Goal: Information Seeking & Learning: Understand process/instructions

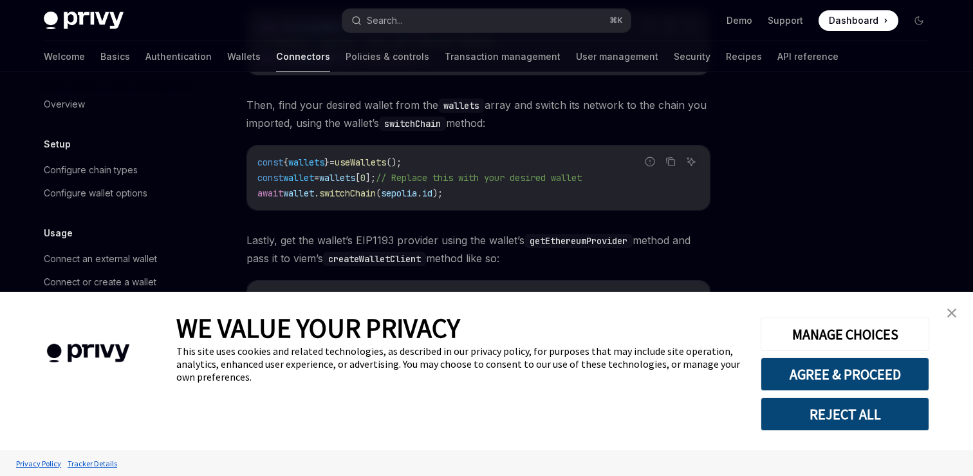
scroll to position [314, 0]
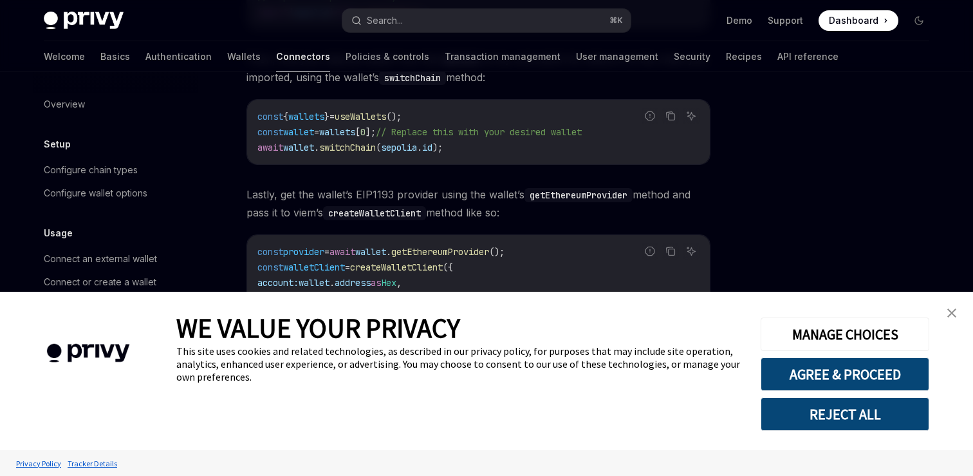
click at [952, 312] on img "close banner" at bounding box center [951, 312] width 9 height 9
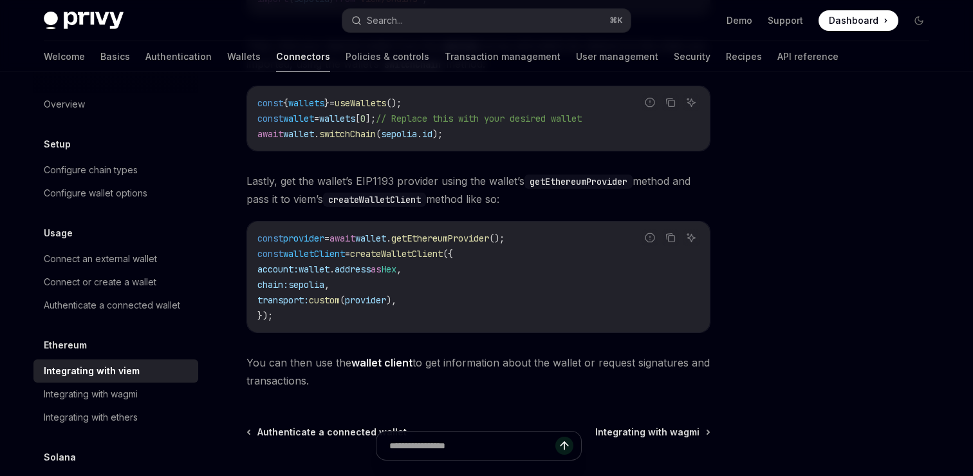
scroll to position [330, 0]
click at [420, 252] on span "createWalletClient" at bounding box center [396, 252] width 93 height 12
copy span "createWalletClient"
click at [465, 311] on code "const provider = await wallet . getEthereumProvider (); const walletClient = cr…" at bounding box center [478, 274] width 442 height 93
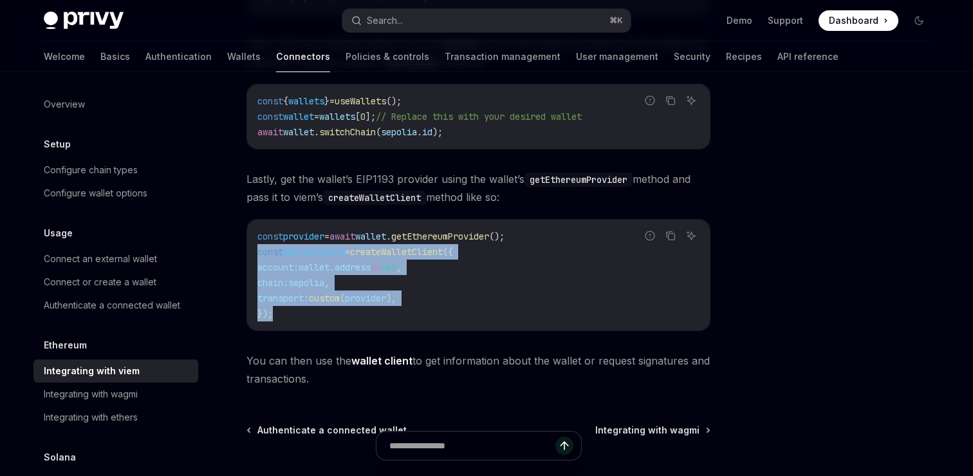
drag, startPoint x: 321, startPoint y: 316, endPoint x: 254, endPoint y: 254, distance: 92.0
click at [254, 253] on div "const provider = await wallet . getEthereumProvider (); const walletClient = cr…" at bounding box center [478, 274] width 463 height 111
copy code "const walletClient = createWalletClient ({ account: wallet . address as Hex , c…"
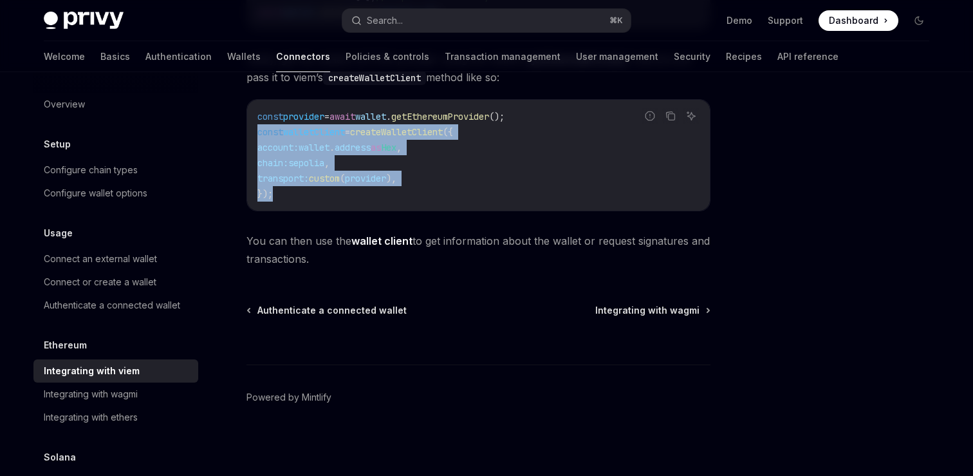
scroll to position [0, 0]
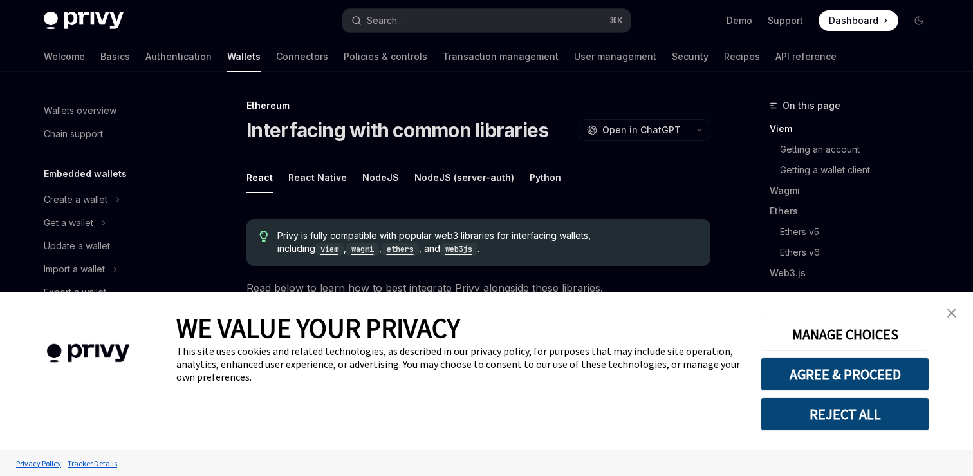
scroll to position [377, 0]
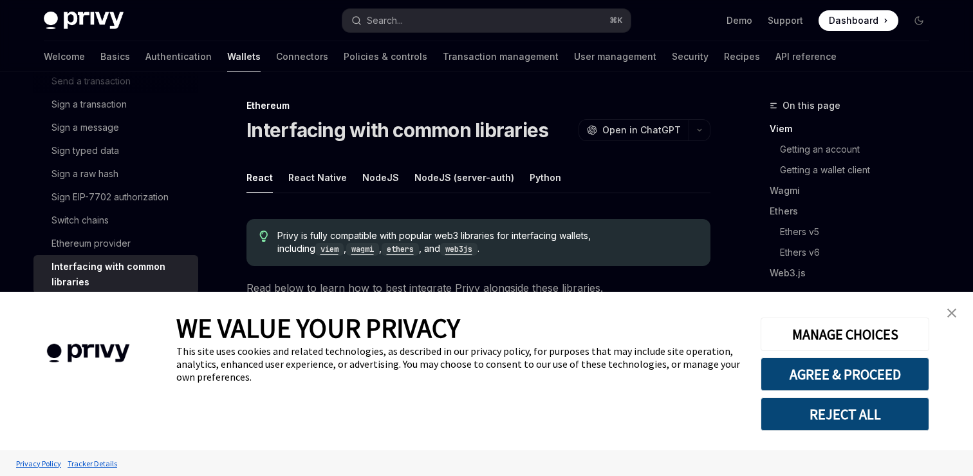
click at [951, 310] on img "close banner" at bounding box center [951, 312] width 9 height 9
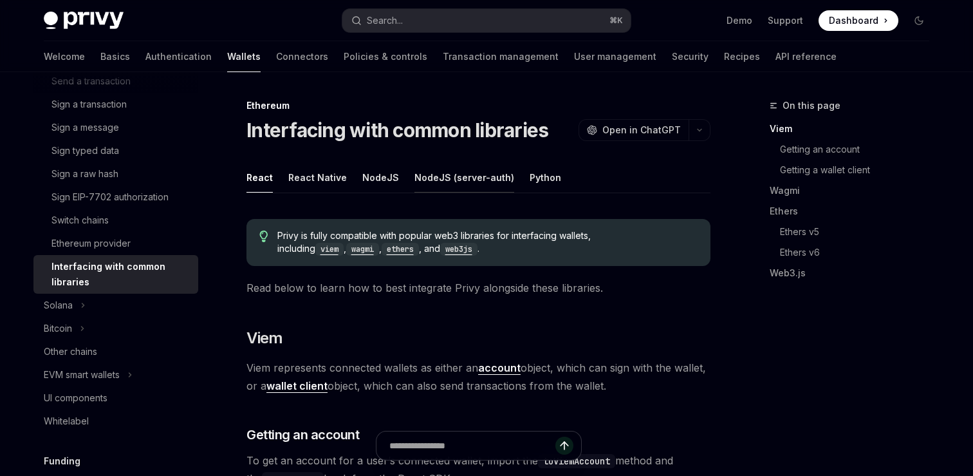
click at [446, 178] on button "NodeJS (server-auth)" at bounding box center [464, 177] width 100 height 30
type textarea "*"
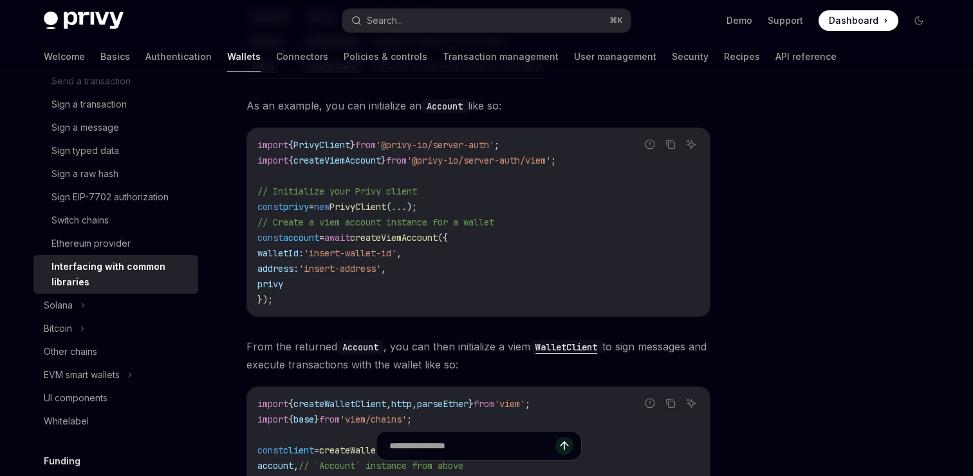
scroll to position [564, 0]
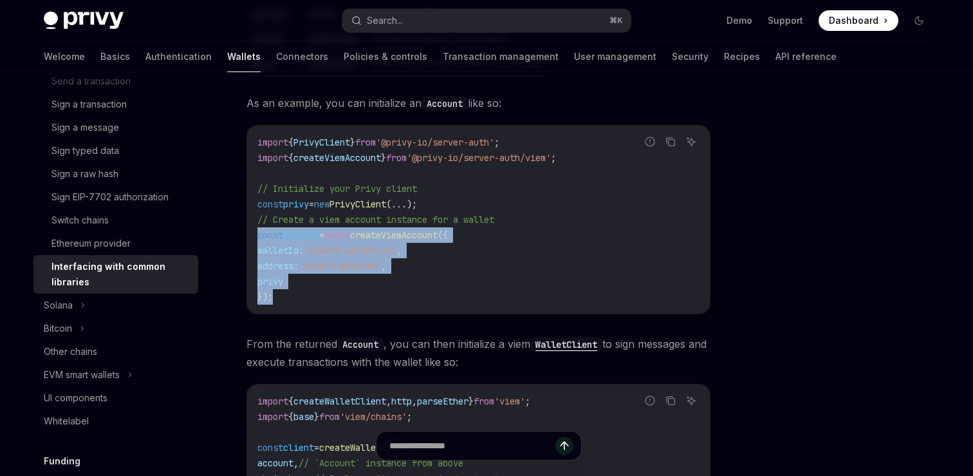
drag, startPoint x: 304, startPoint y: 277, endPoint x: 249, endPoint y: 212, distance: 85.9
click at [249, 212] on div "import { PrivyClient } from '@privy-io/server-auth' ; import { createViemAccoun…" at bounding box center [478, 220] width 463 height 188
copy code "const account = await createViemAccount ({ walletId: 'insert-wallet-id' , addre…"
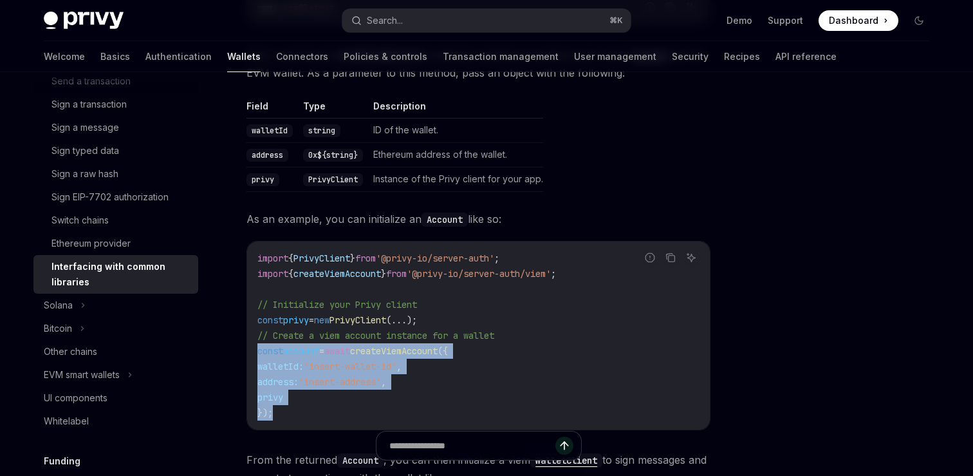
scroll to position [442, 0]
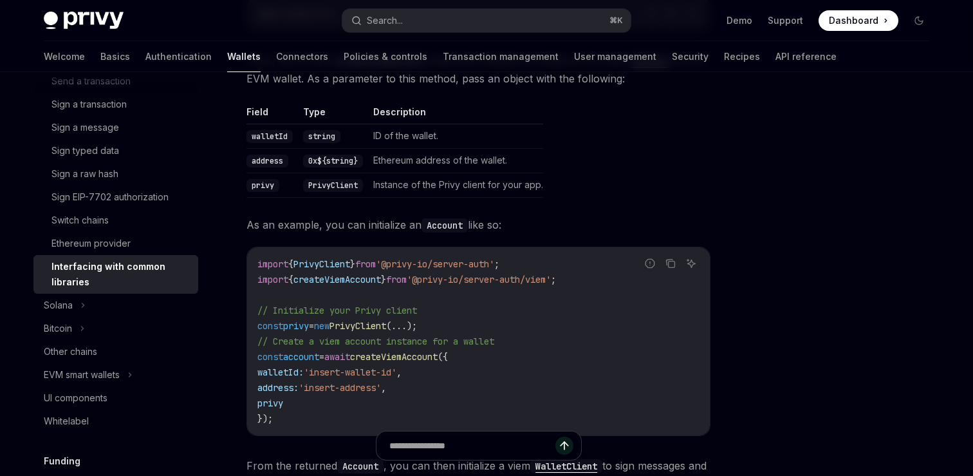
click at [459, 256] on code "import { PrivyClient } from '@privy-io/server-auth' ; import { createViemAccoun…" at bounding box center [478, 341] width 442 height 170
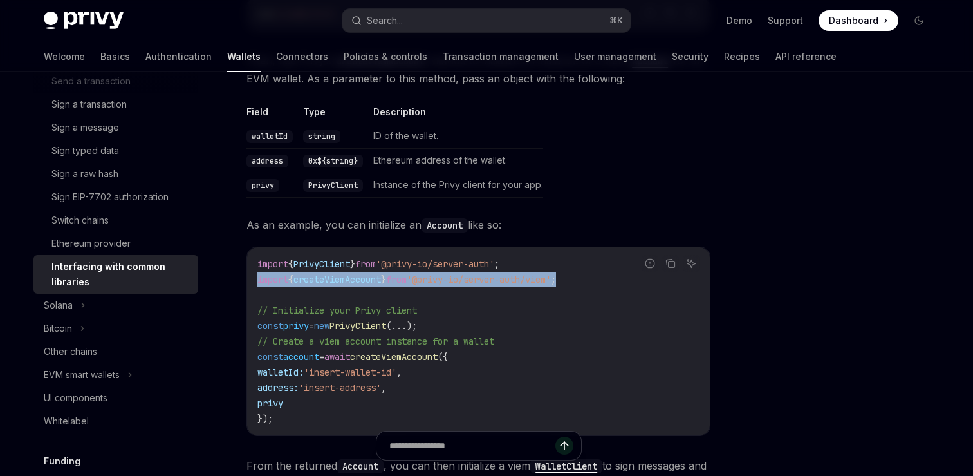
drag, startPoint x: 593, startPoint y: 261, endPoint x: 250, endPoint y: 262, distance: 343.0
click at [250, 262] on div "import { PrivyClient } from '@privy-io/server-auth' ; import { createViemAccoun…" at bounding box center [478, 341] width 463 height 188
copy span "import { createViemAccount } from '@privy-io/server-auth/viem' ;"
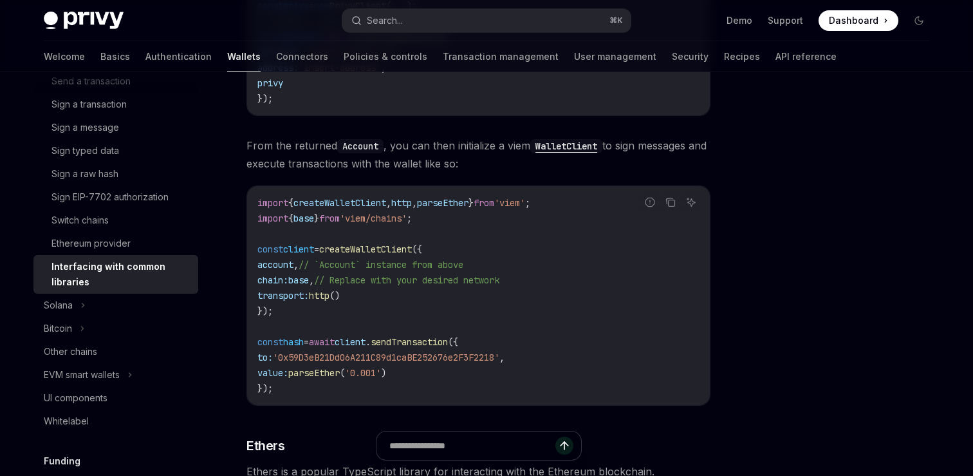
scroll to position [270, 0]
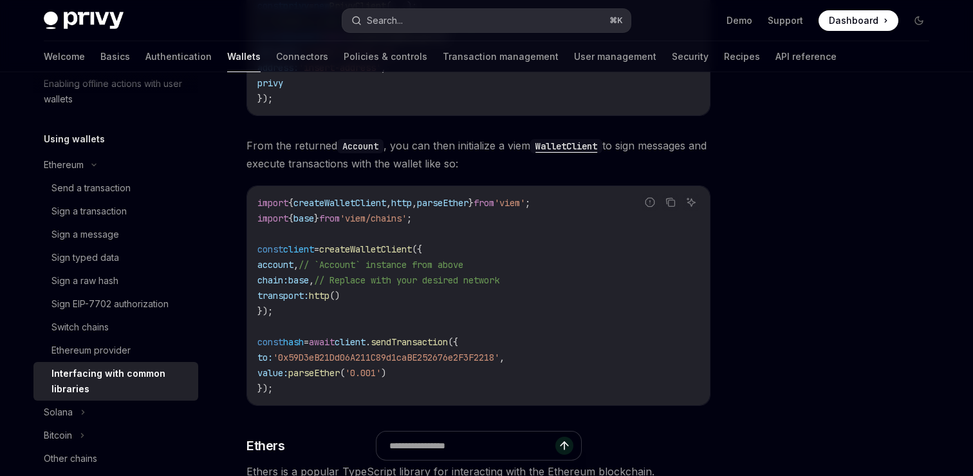
click at [364, 26] on div "Search..." at bounding box center [376, 20] width 51 height 15
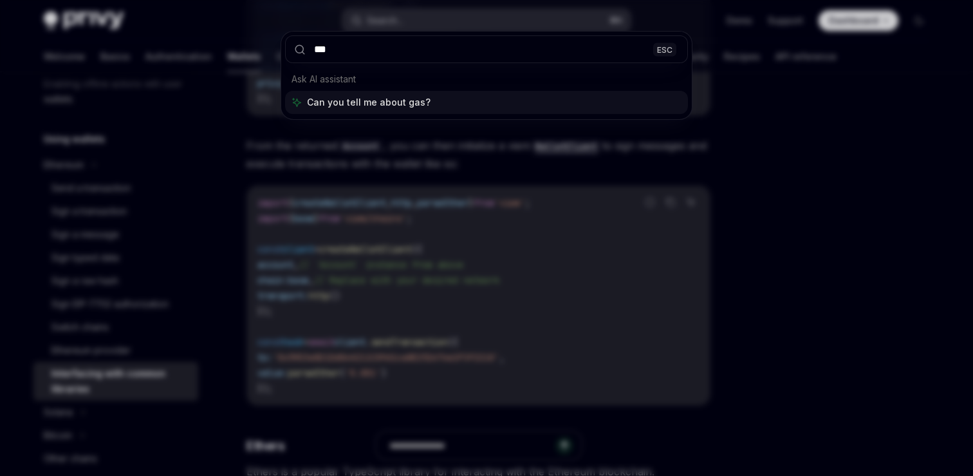
type input "***"
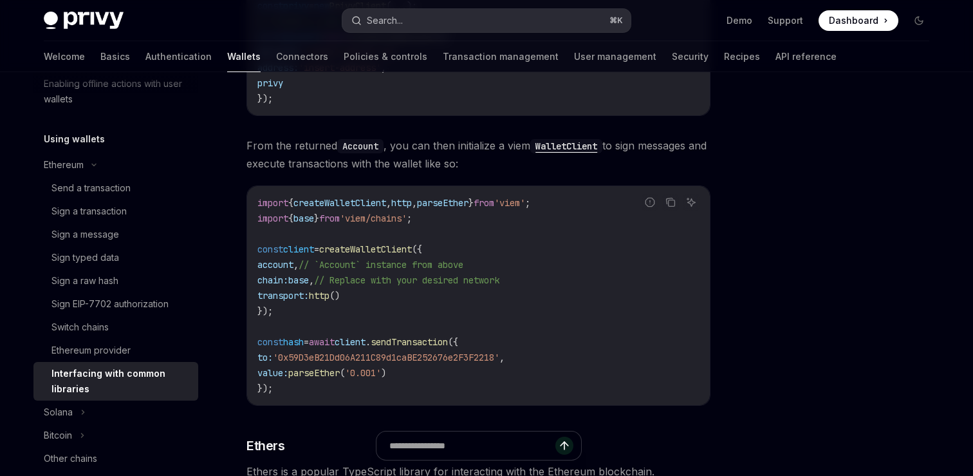
type textarea "*"
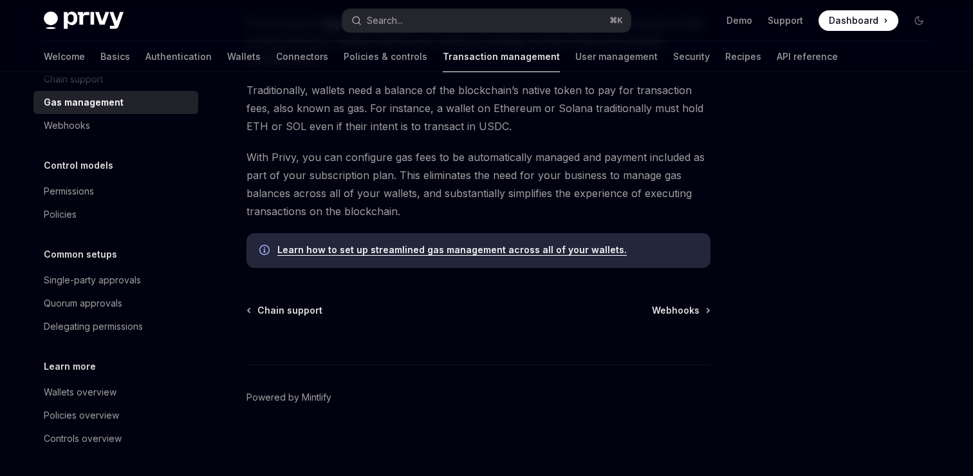
scroll to position [147, 0]
click at [462, 9] on button "Search... ⌘ K" at bounding box center [486, 20] width 288 height 23
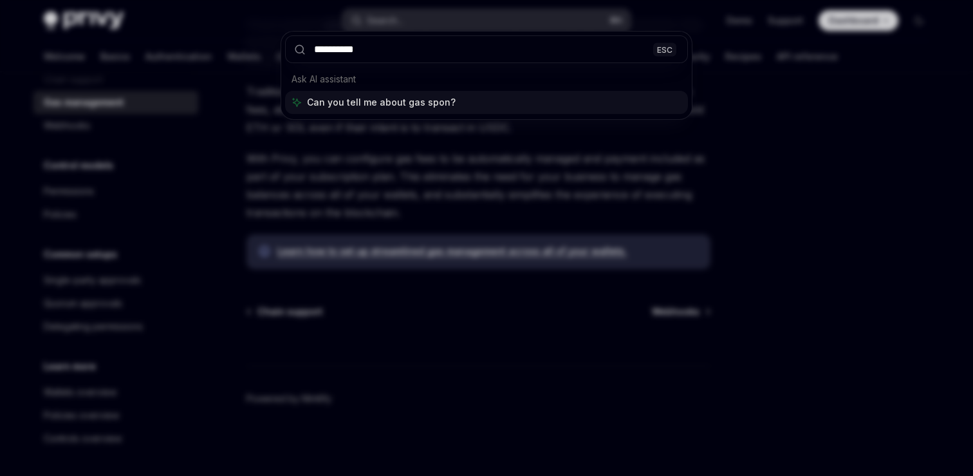
type input "**********"
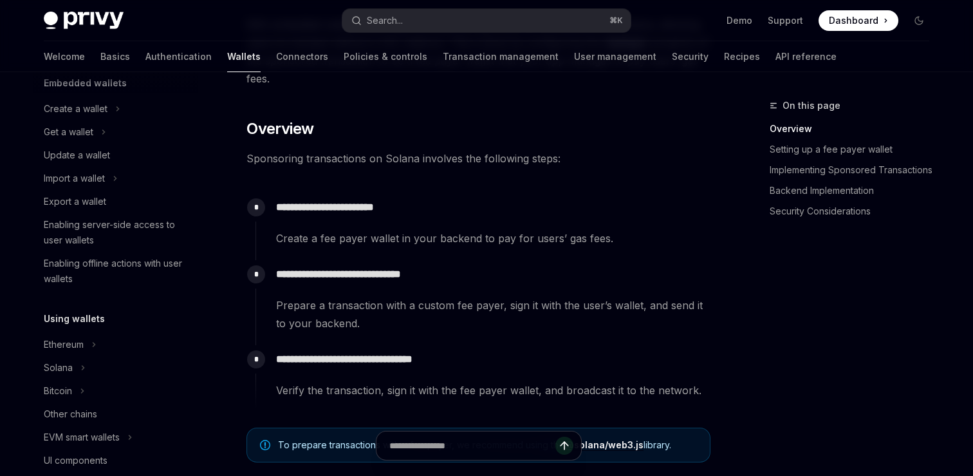
scroll to position [707, 0]
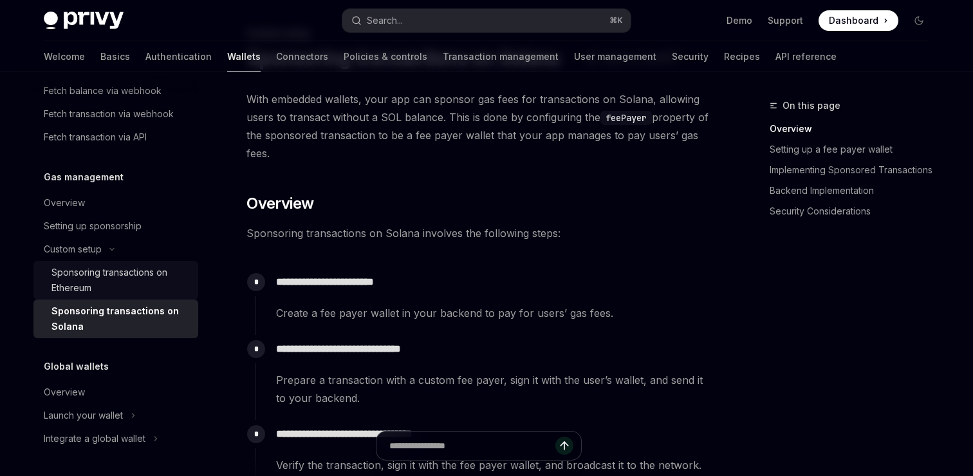
click at [135, 278] on div "Sponsoring transactions on Ethereum" at bounding box center [120, 280] width 139 height 31
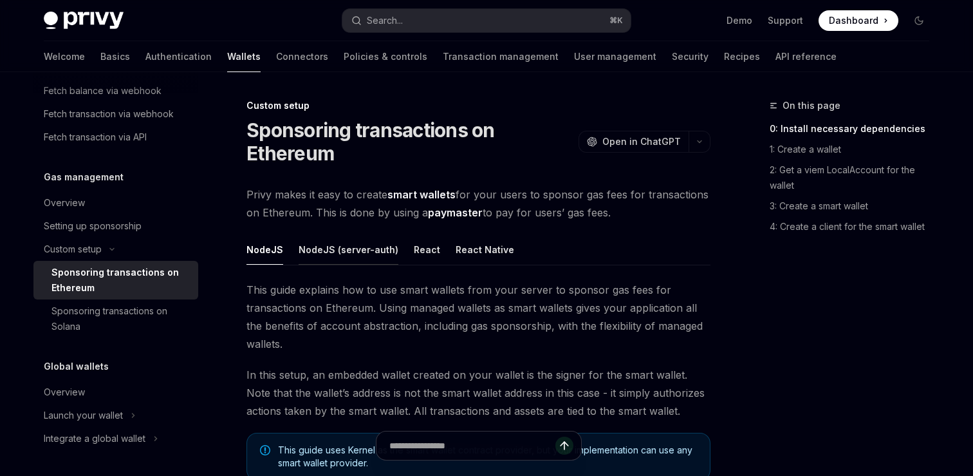
click at [346, 235] on button "NodeJS (server-auth)" at bounding box center [349, 249] width 100 height 30
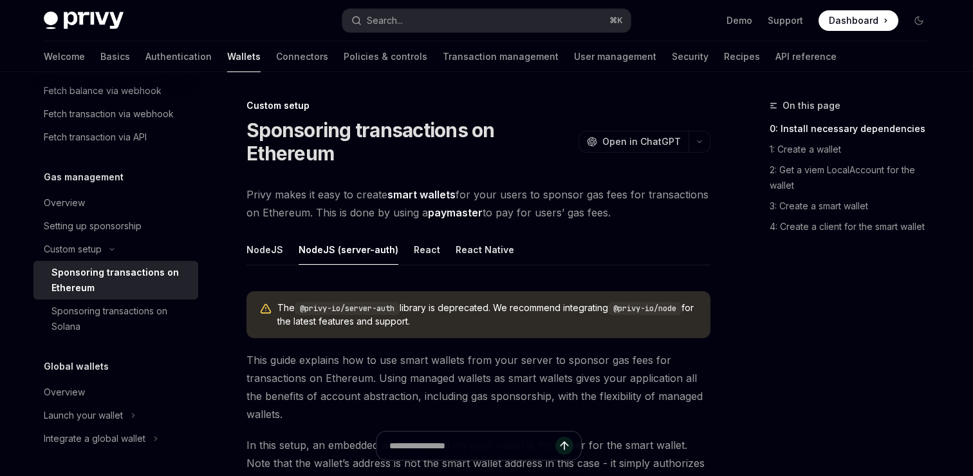
type textarea "*"
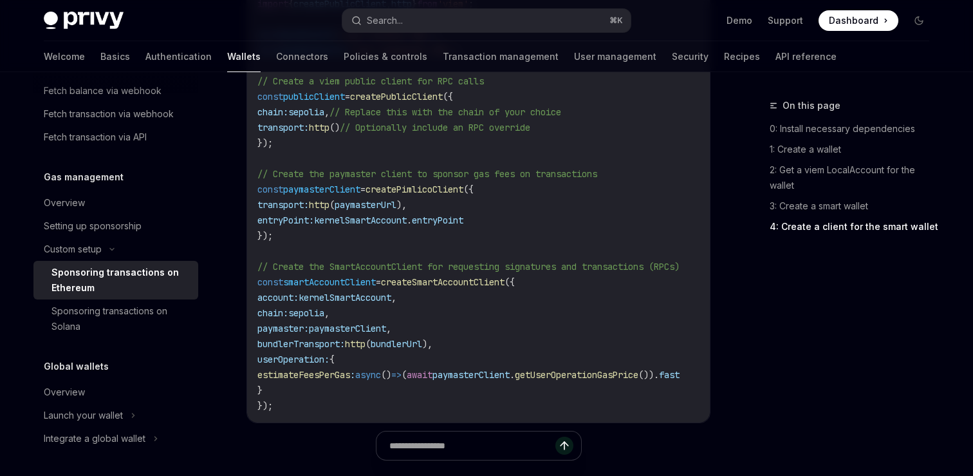
scroll to position [1656, 0]
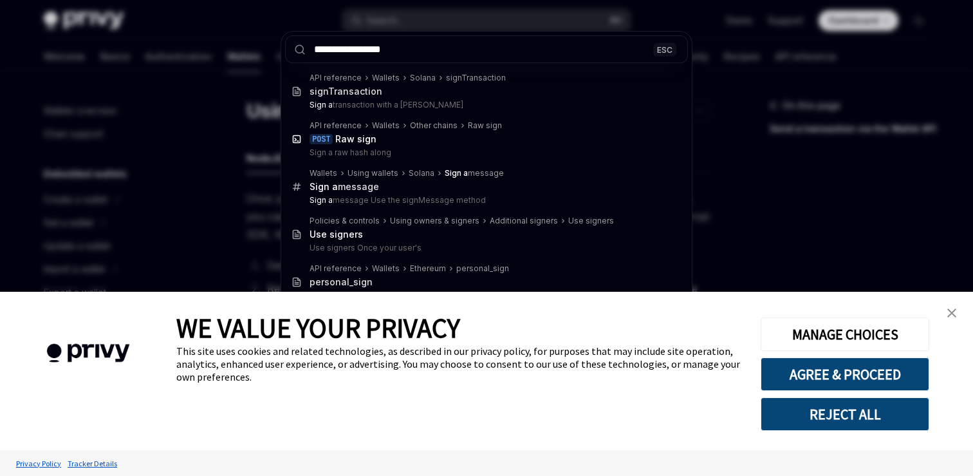
type input "**********"
click at [954, 315] on img "close banner" at bounding box center [951, 312] width 9 height 9
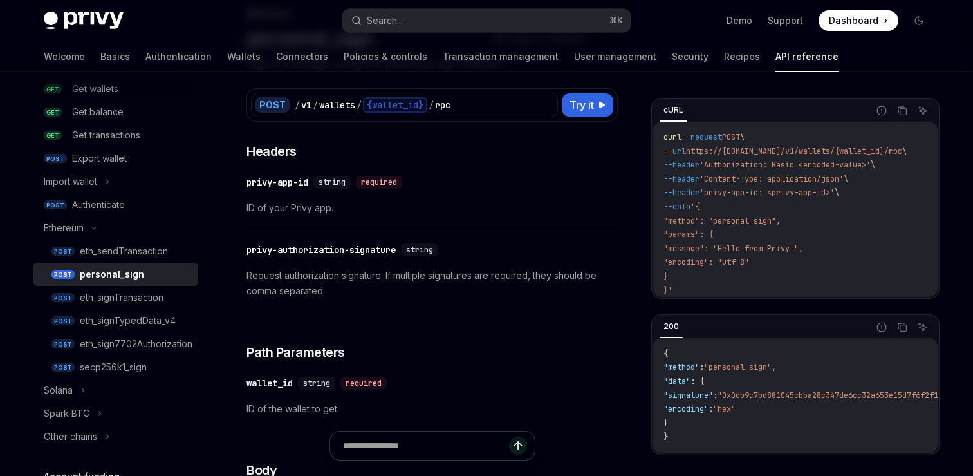
scroll to position [95, 0]
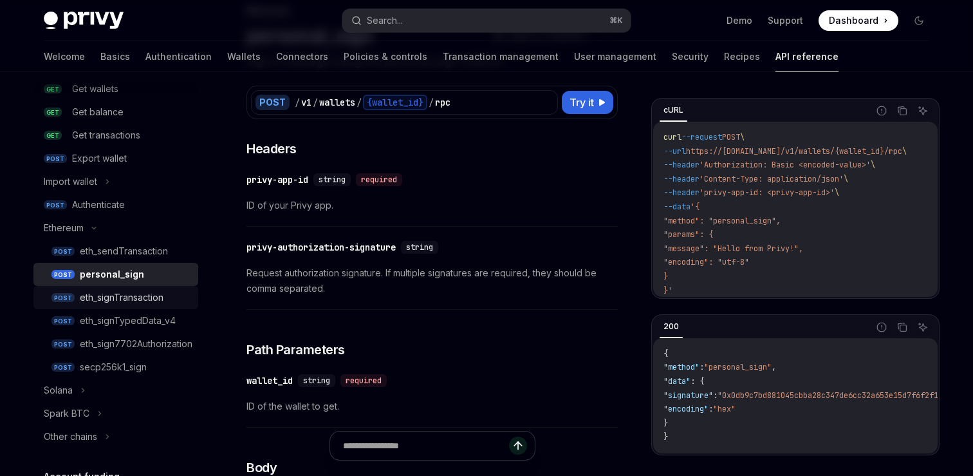
click at [137, 296] on div "eth_signTransaction" at bounding box center [122, 297] width 84 height 15
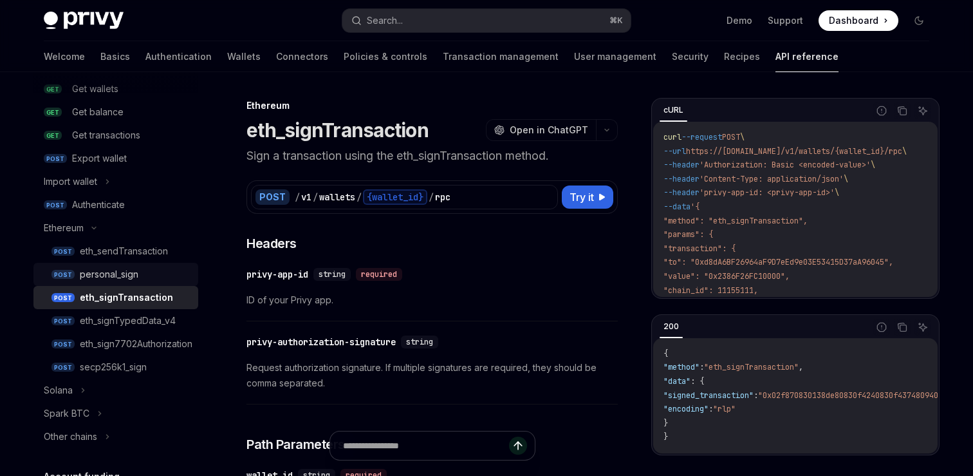
click at [116, 271] on div "personal_sign" at bounding box center [109, 273] width 59 height 15
type textarea "*"
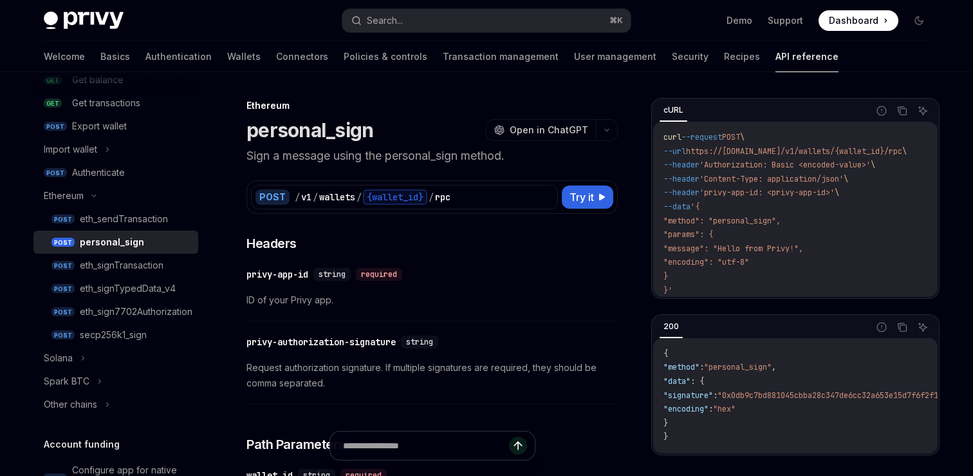
scroll to position [253, 0]
click at [405, 15] on button "Search... ⌘ K" at bounding box center [486, 20] width 288 height 23
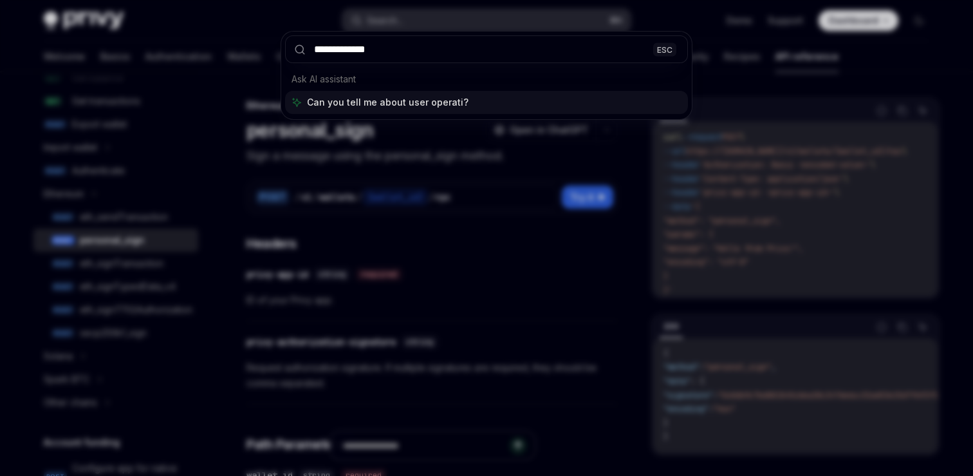
type input "**********"
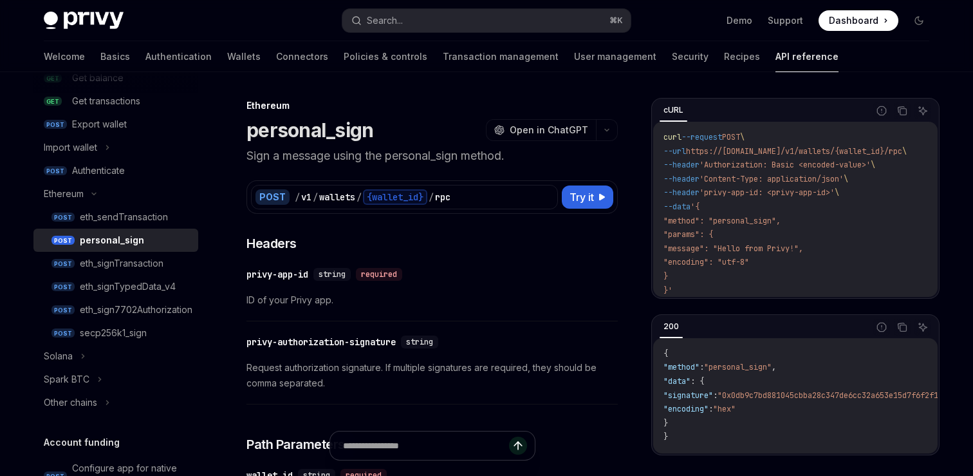
type textarea "*"
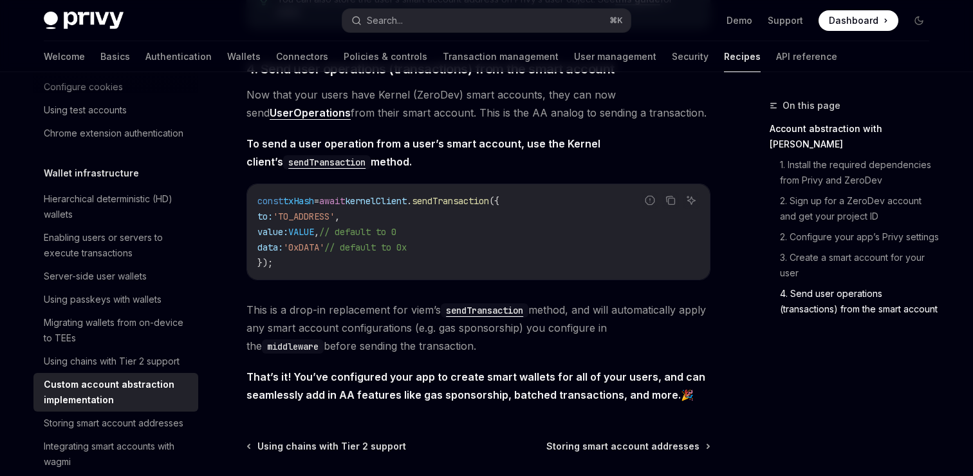
scroll to position [2502, 0]
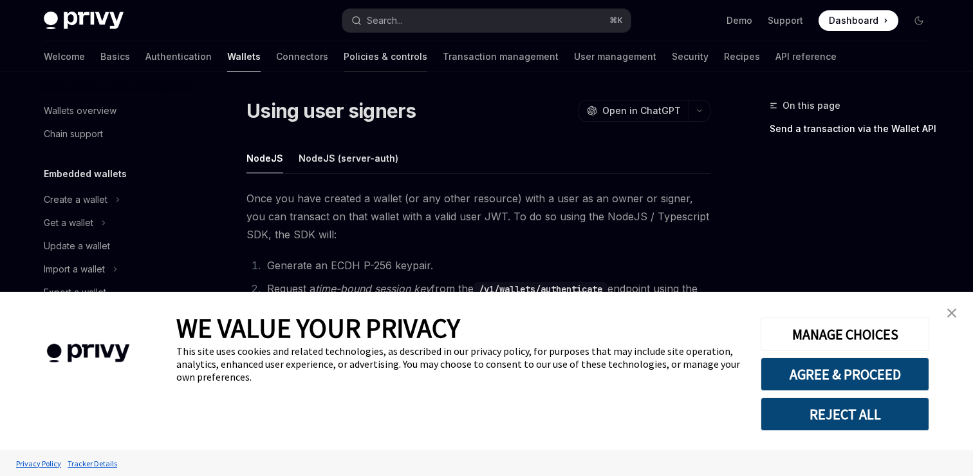
scroll to position [198, 0]
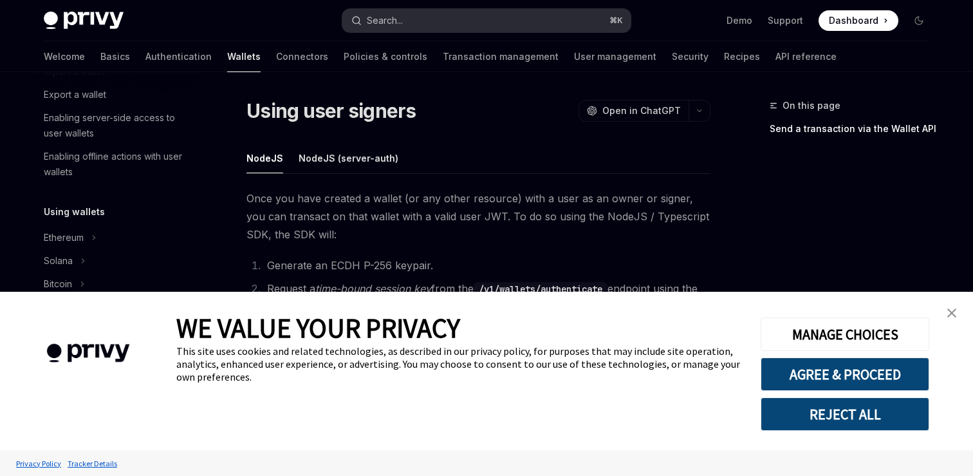
click at [373, 25] on div "Search..." at bounding box center [385, 20] width 36 height 15
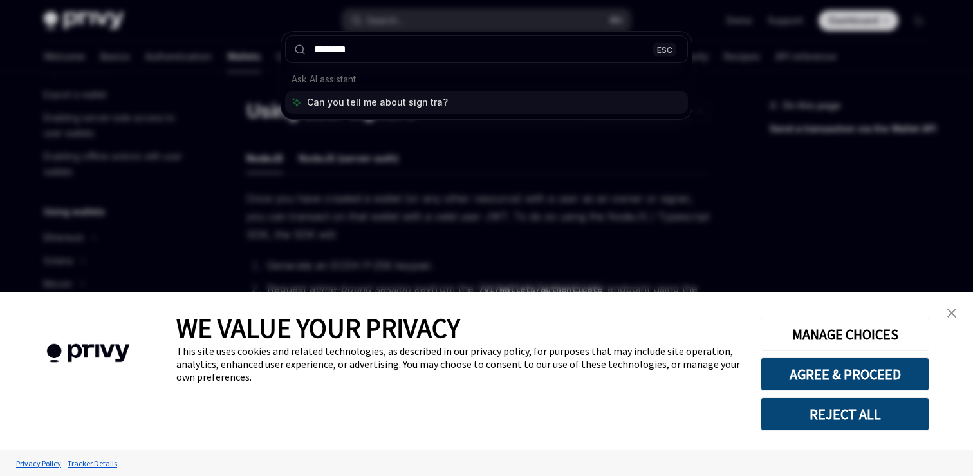
type input "*********"
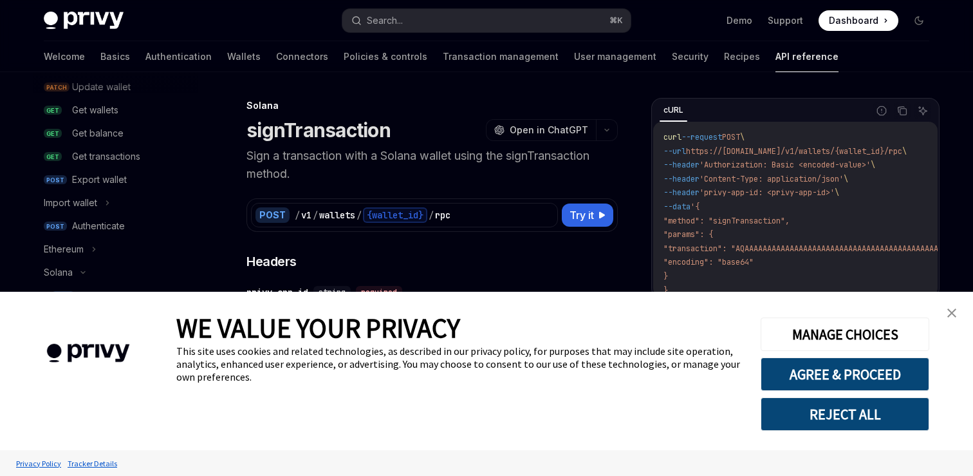
scroll to position [72, 0]
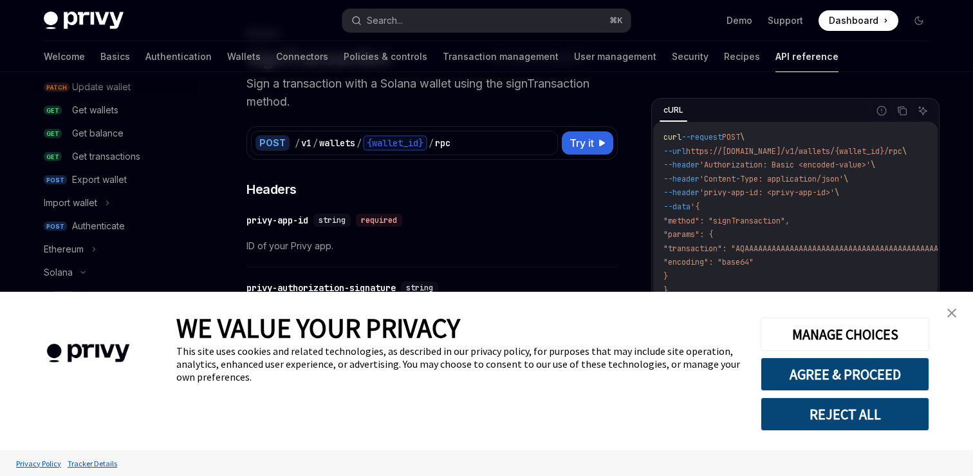
click at [958, 306] on link "close banner" at bounding box center [952, 313] width 26 height 26
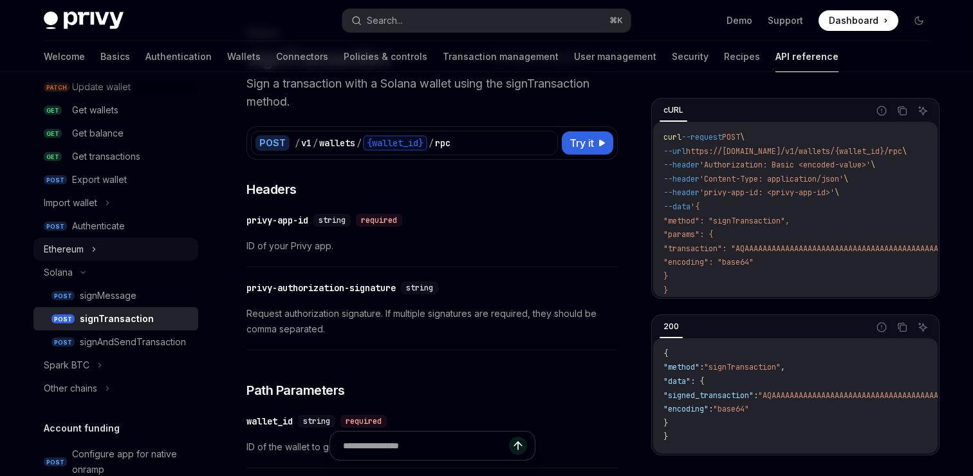
click at [86, 253] on button "Ethereum" at bounding box center [115, 248] width 165 height 23
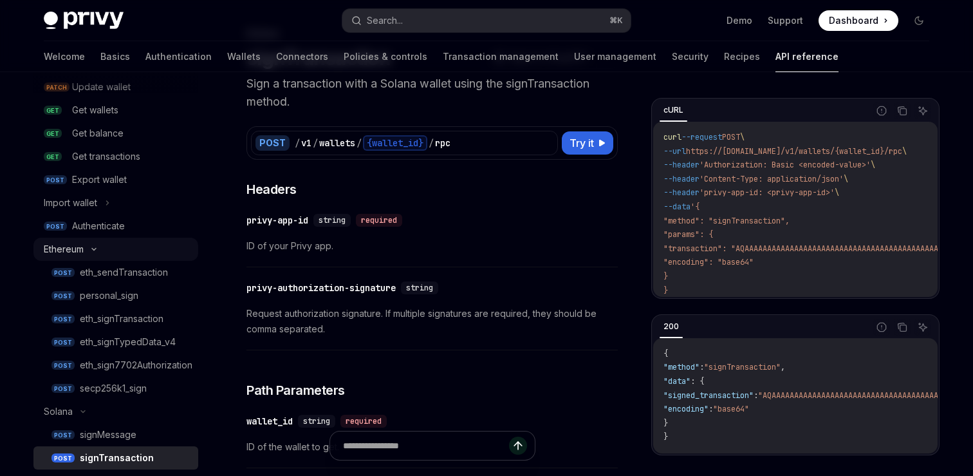
type textarea "*"
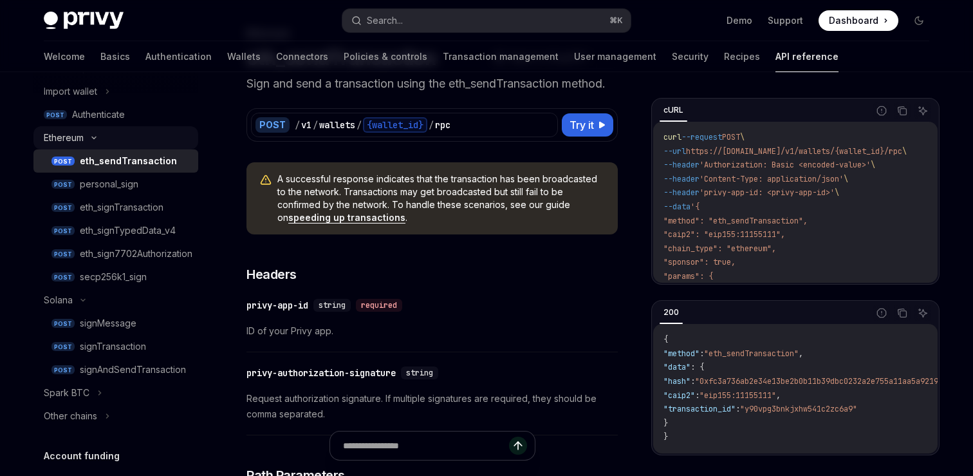
scroll to position [311, 0]
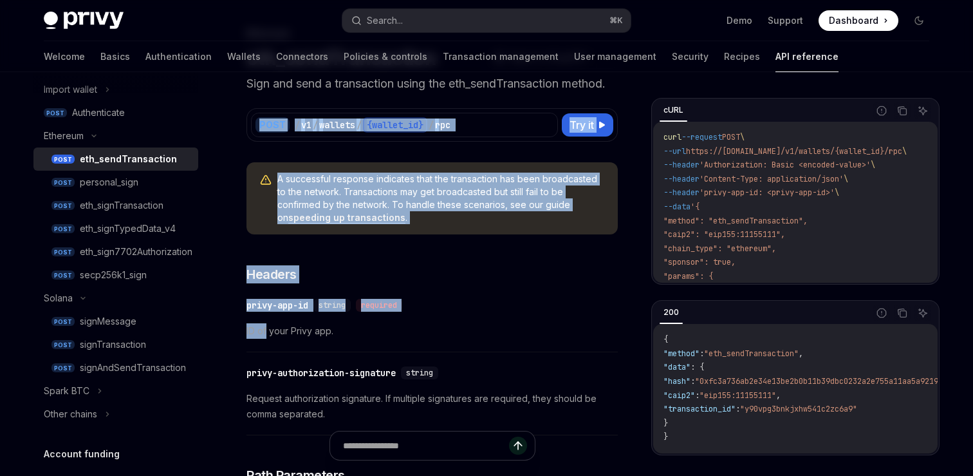
drag, startPoint x: 16, startPoint y: 115, endPoint x: 268, endPoint y: 326, distance: 328.5
